Goal: Information Seeking & Learning: Learn about a topic

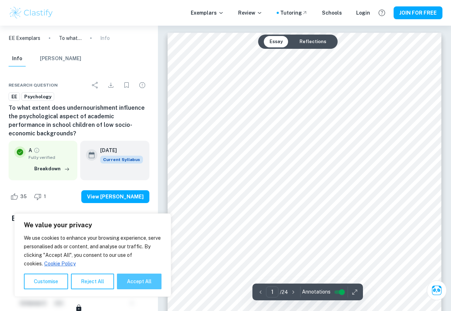
click at [137, 283] on button "Accept All" at bounding box center [139, 282] width 45 height 16
checkbox input "true"
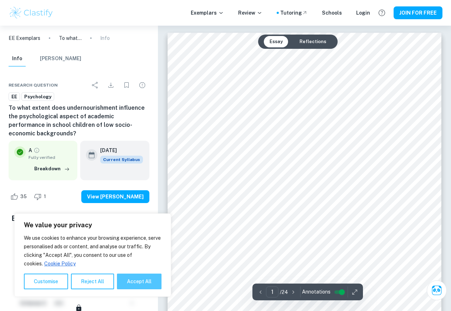
checkbox input "true"
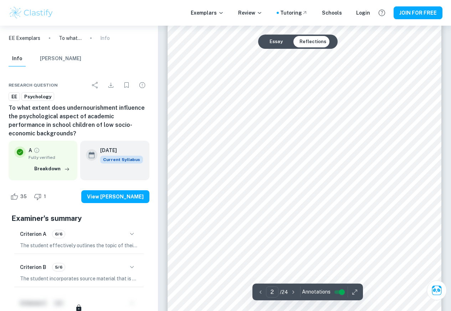
scroll to position [556, 0]
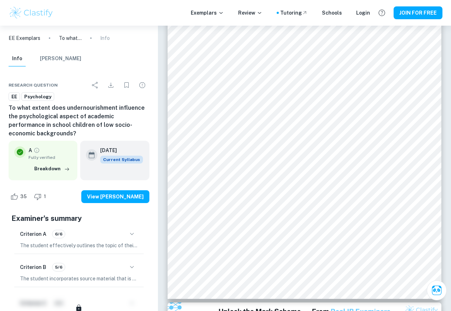
click at [294, 295] on div "2 ​ / 24 Annotations" at bounding box center [307, 292] width 110 height 17
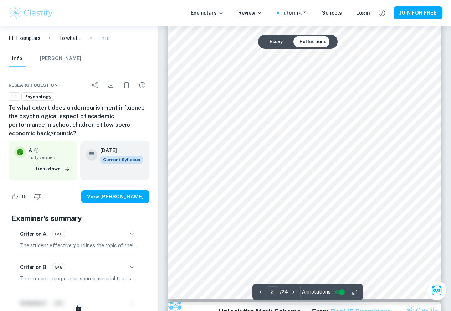
click at [324, 295] on span "Annotations" at bounding box center [316, 291] width 29 height 7
click at [280, 294] on p "/ 24" at bounding box center [284, 292] width 8 height 8
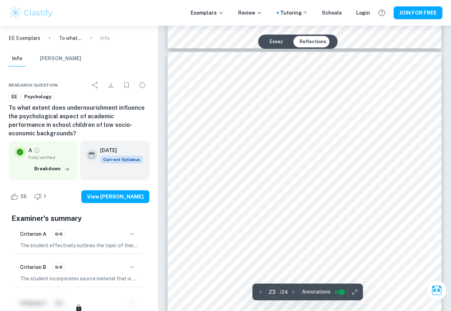
scroll to position [9025, 0]
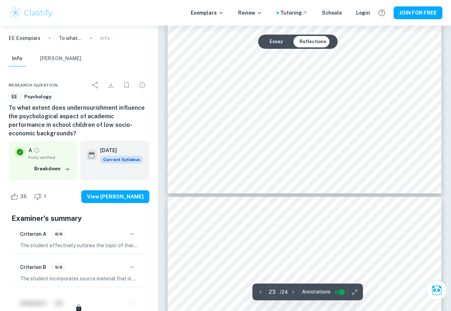
type input "24"
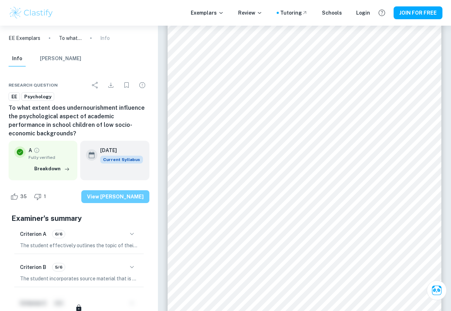
click at [118, 196] on button "View [PERSON_NAME]" at bounding box center [115, 196] width 68 height 13
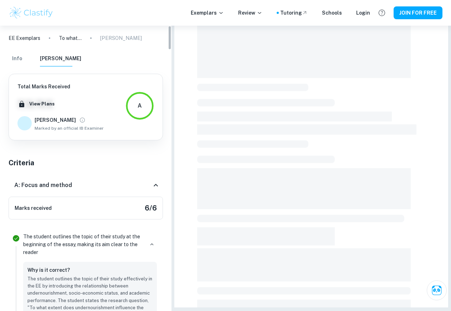
scroll to position [109, 0]
